Goal: Check status

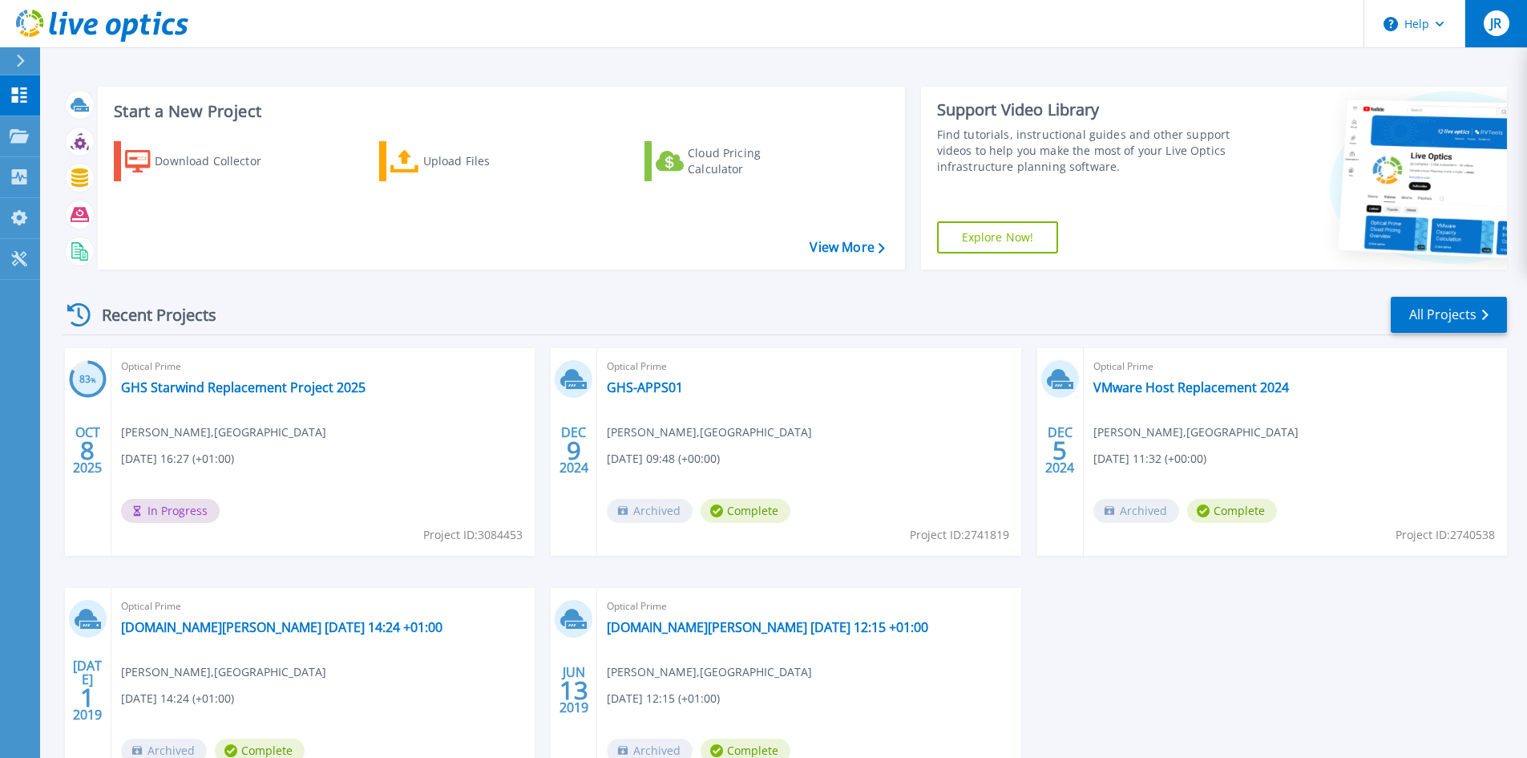
click at [1499, 17] on span "JR" at bounding box center [1496, 23] width 11 height 13
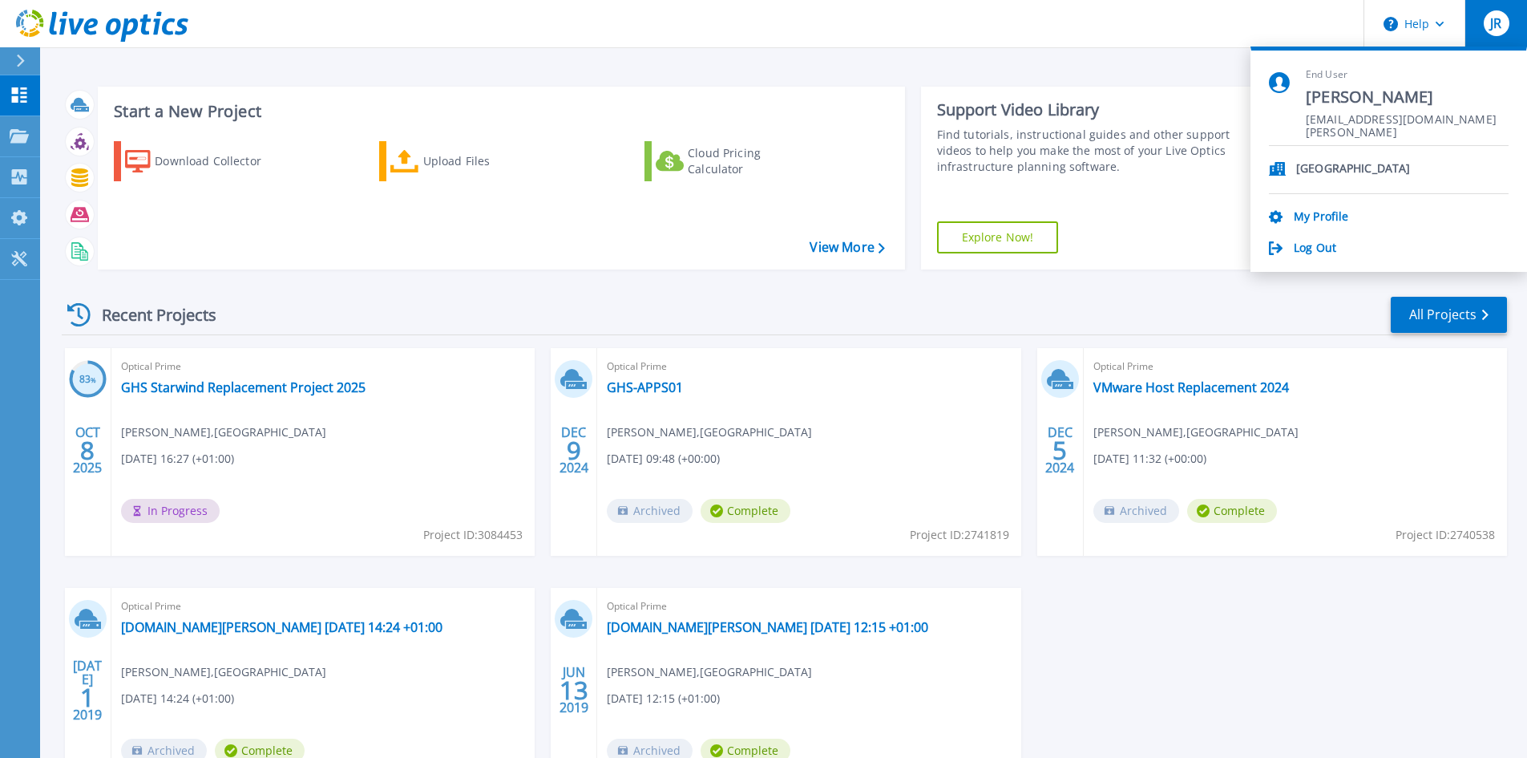
click at [389, 287] on div "Recent Projects All Projects 83 % [DATE] Optical Prime GHS Starwind Replacement…" at bounding box center [785, 561] width 1446 height 558
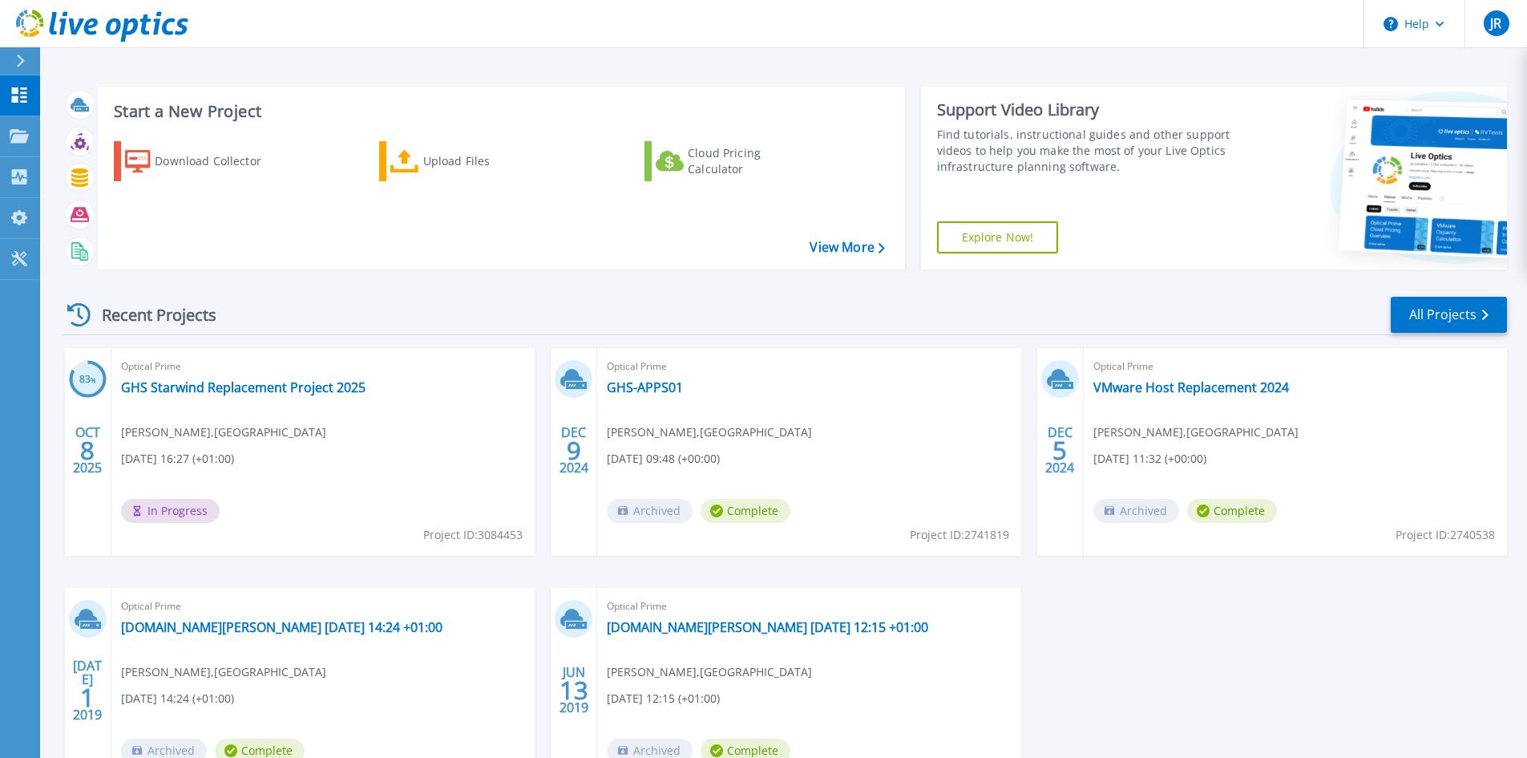
scroll to position [131, 0]
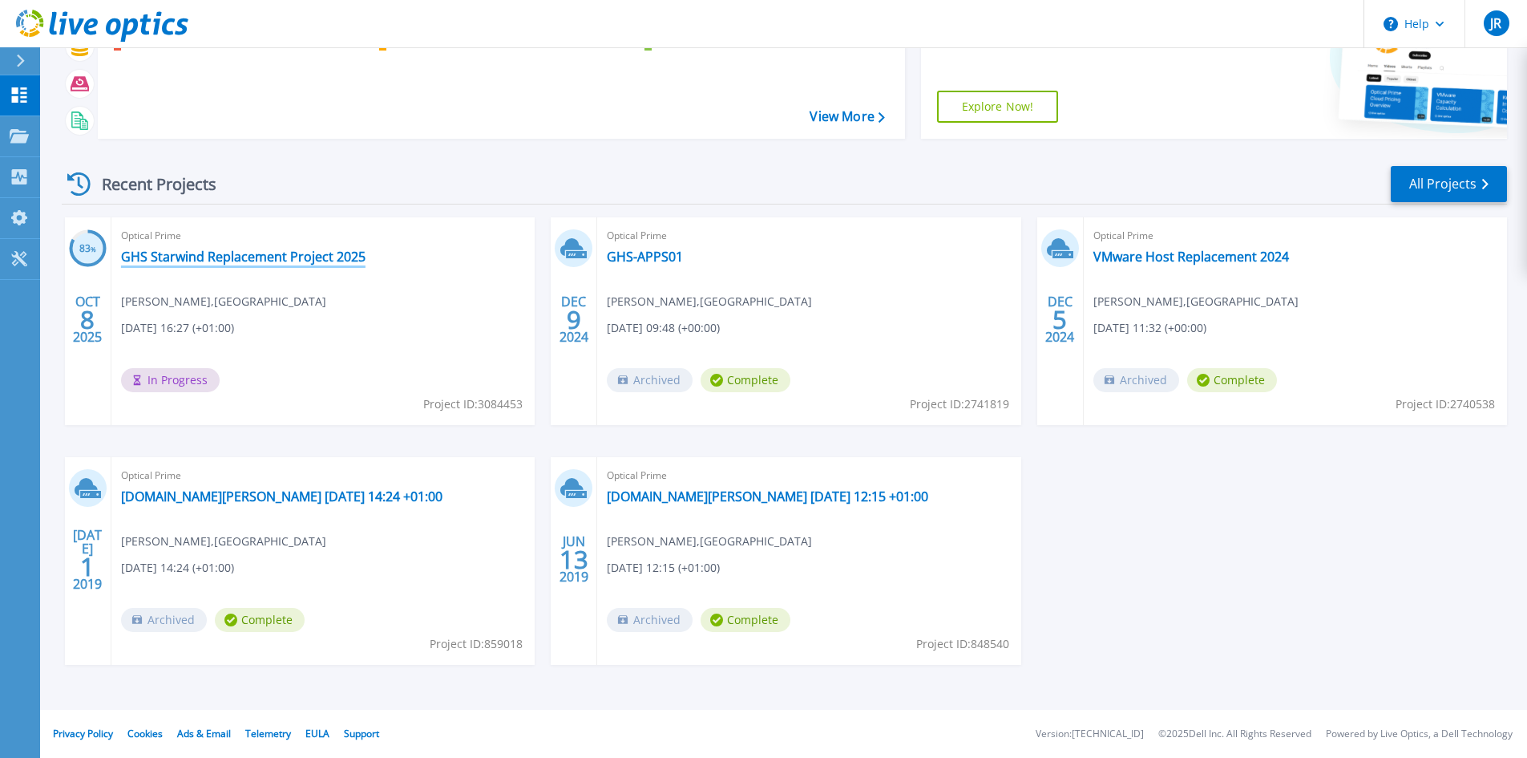
click at [227, 257] on link "GHS Starwind Replacement Project 2025" at bounding box center [243, 257] width 245 height 16
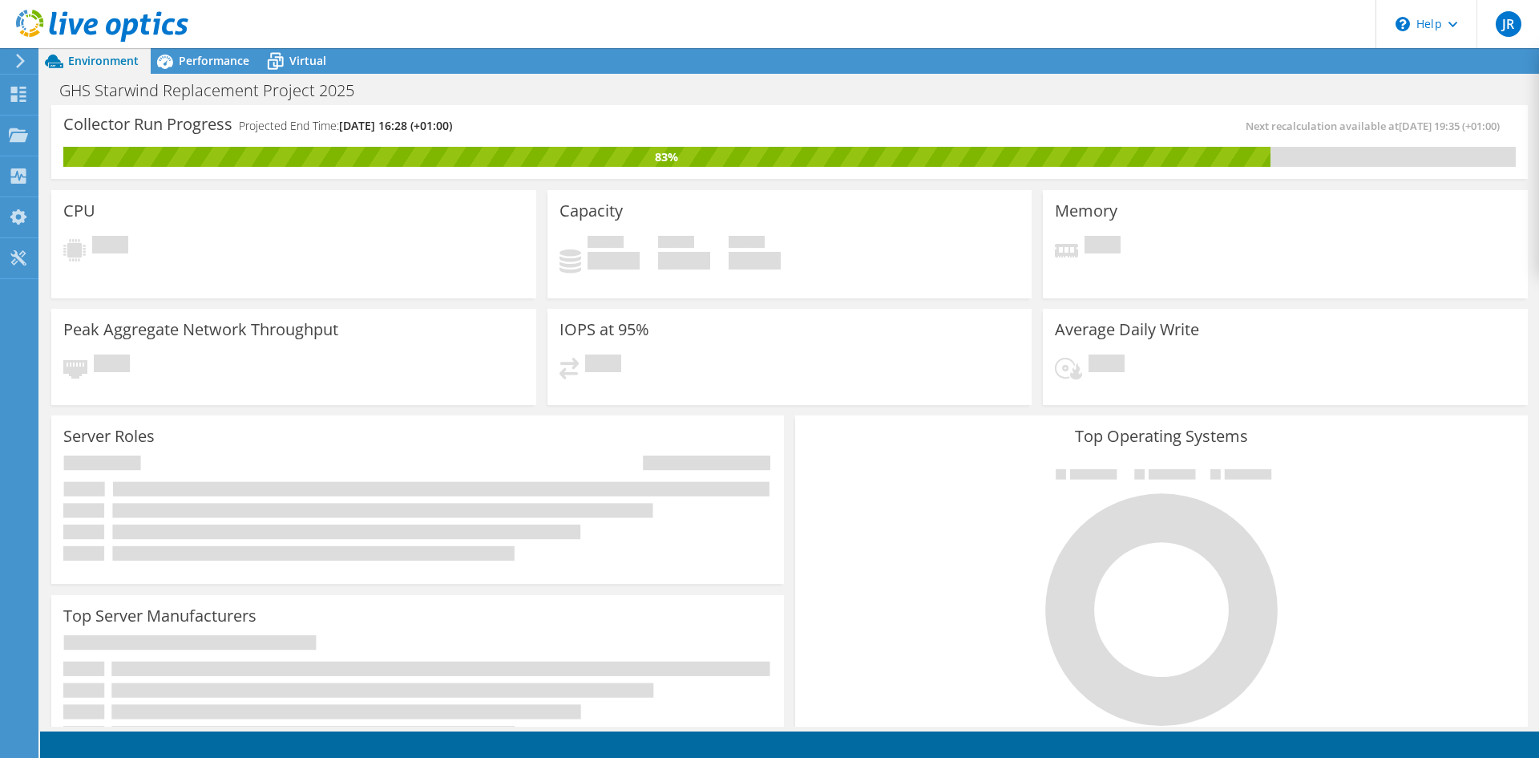
scroll to position [211, 0]
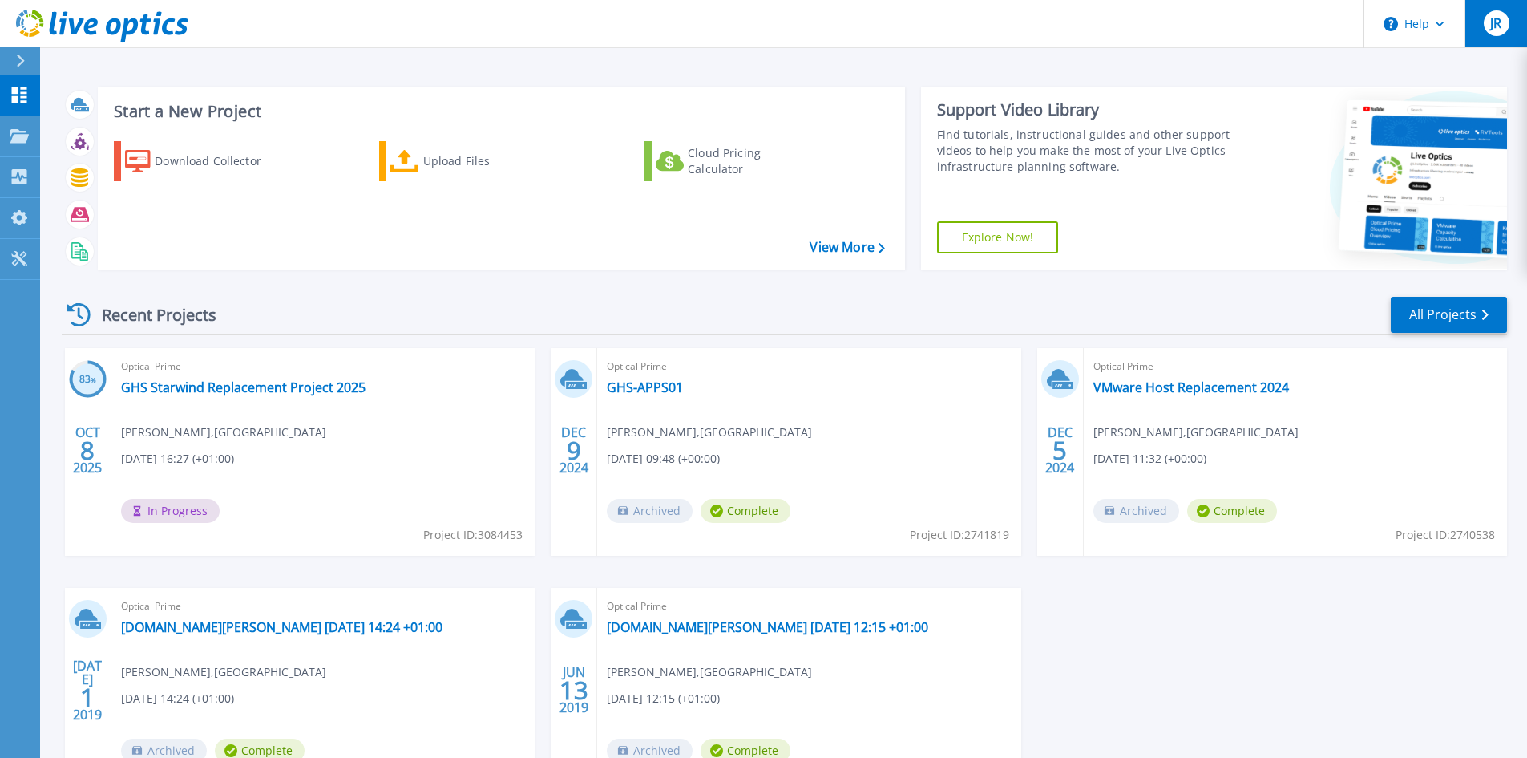
click at [1491, 35] on div "JR" at bounding box center [1497, 23] width 26 height 26
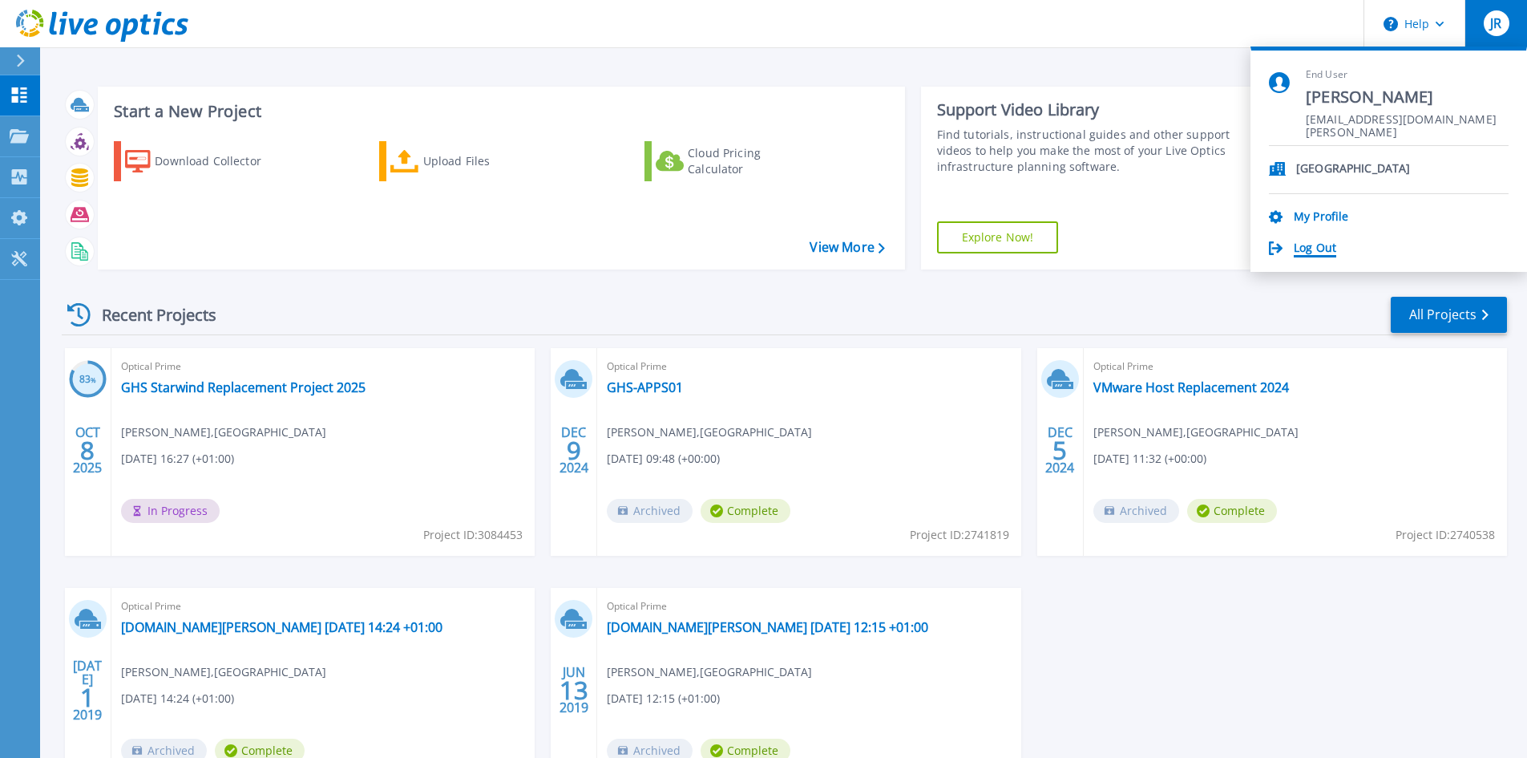
click at [1329, 248] on link "Log Out" at bounding box center [1315, 248] width 42 height 15
